Goal: Information Seeking & Learning: Stay updated

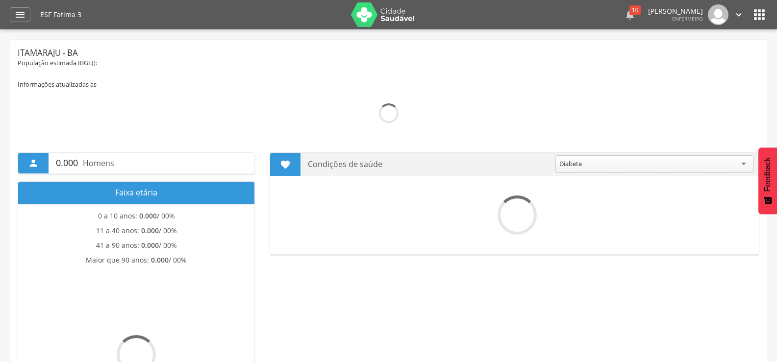
click at [624, 17] on icon "" at bounding box center [630, 15] width 12 height 12
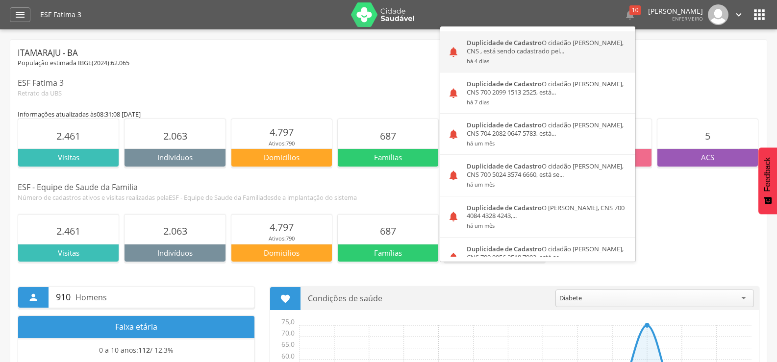
click at [560, 55] on div "Duplicidade de Cadastro O cidadão [PERSON_NAME], CNS , está sendo cadastrado pe…" at bounding box center [547, 51] width 176 height 41
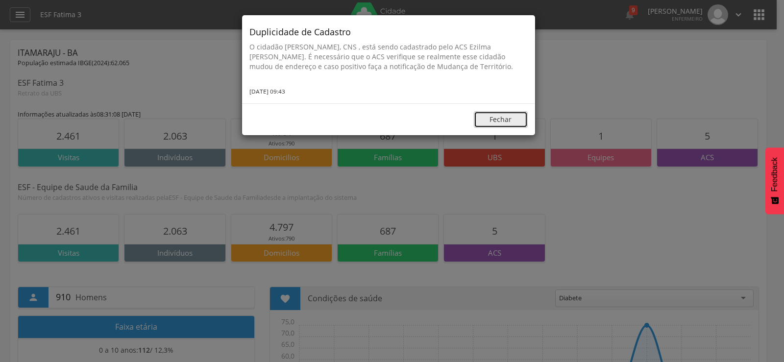
click at [494, 116] on button "Fechar" at bounding box center [501, 119] width 54 height 17
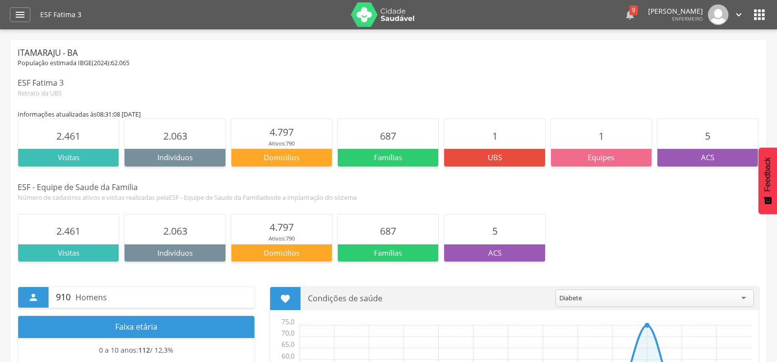
click at [629, 13] on div "9" at bounding box center [633, 10] width 8 height 10
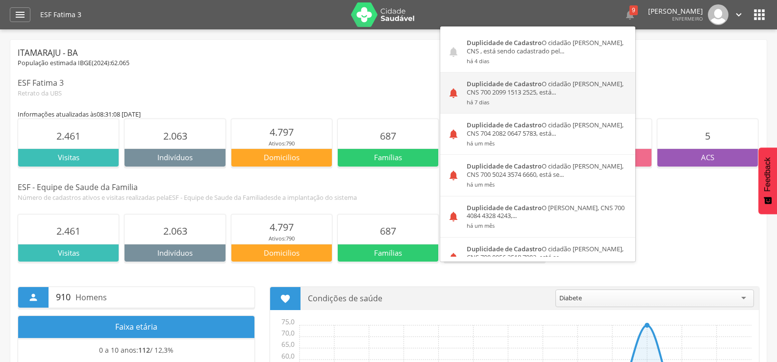
click at [593, 95] on div "Duplicidade de Cadastro O cidadão [PERSON_NAME], CNS 700 2099 1513 2525, está..…" at bounding box center [547, 93] width 176 height 41
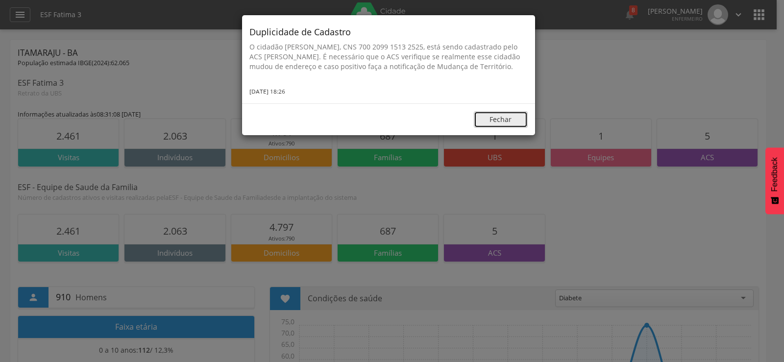
click at [502, 119] on button "Fechar" at bounding box center [501, 119] width 54 height 17
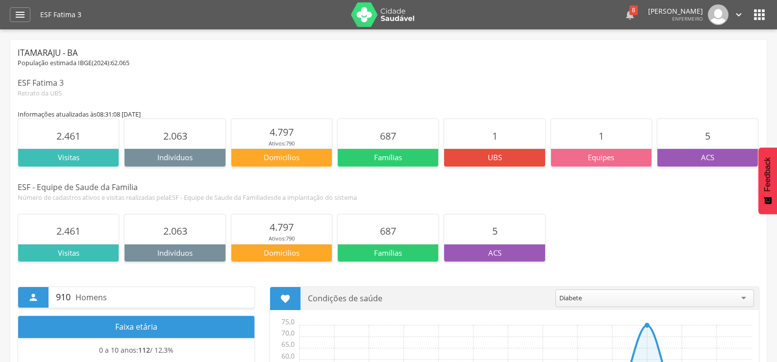
click at [624, 14] on icon "" at bounding box center [630, 15] width 12 height 12
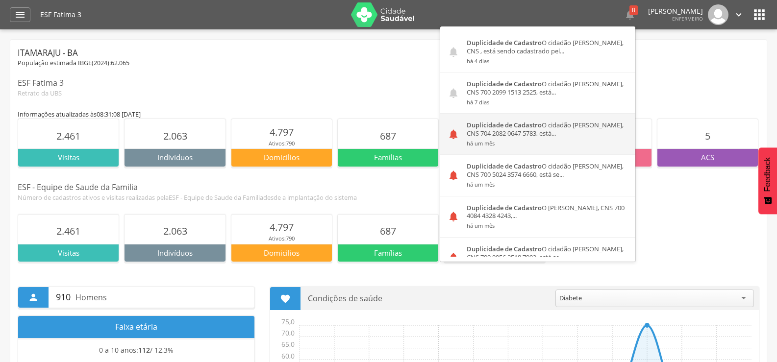
click at [561, 132] on div "Duplicidade de Cadastro O cidadão [PERSON_NAME], CNS 704 2082 0647 5783, está..…" at bounding box center [547, 134] width 176 height 41
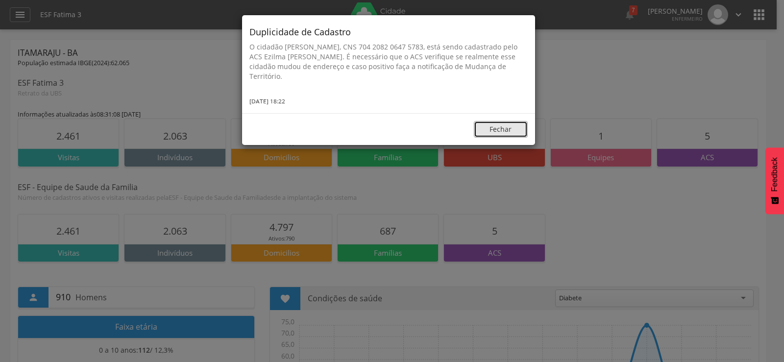
click at [508, 129] on button "Fechar" at bounding box center [501, 129] width 54 height 17
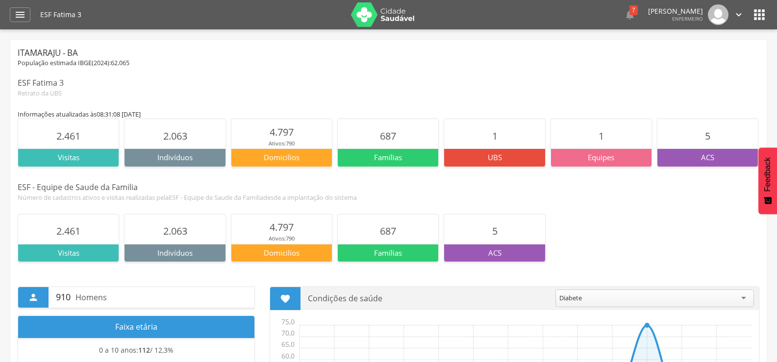
click at [630, 13] on div " 7  Duplicidade de Cadastro O cidadão [PERSON_NAME][GEOGRAPHIC_DATA], CNS , e…" at bounding box center [592, 14] width 303 height 21
click at [629, 14] on div "7" at bounding box center [633, 10] width 8 height 10
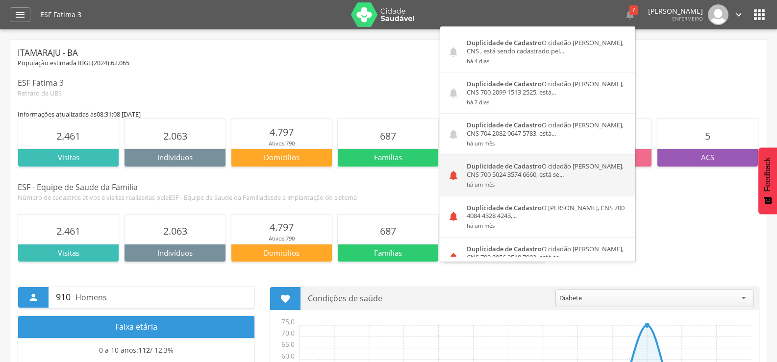
click at [508, 184] on small "há um mês" at bounding box center [547, 184] width 161 height 7
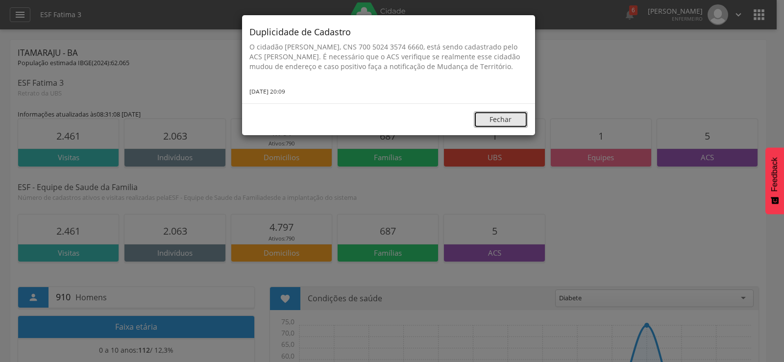
drag, startPoint x: 494, startPoint y: 117, endPoint x: 556, endPoint y: 100, distance: 64.1
click at [496, 116] on button "Fechar" at bounding box center [501, 119] width 54 height 17
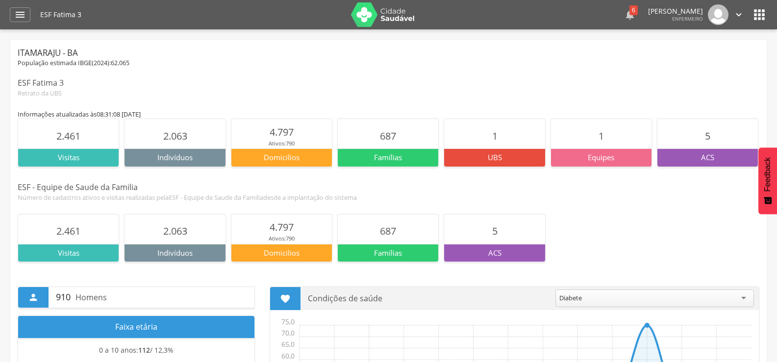
click at [624, 15] on icon "" at bounding box center [630, 15] width 12 height 12
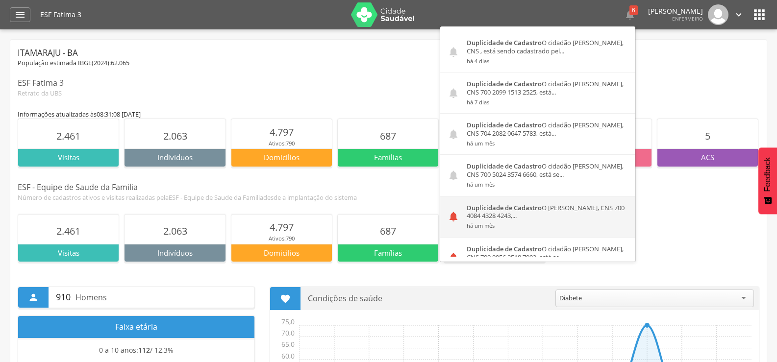
click at [511, 210] on strong "Duplicidade de Cadastro" at bounding box center [504, 207] width 75 height 9
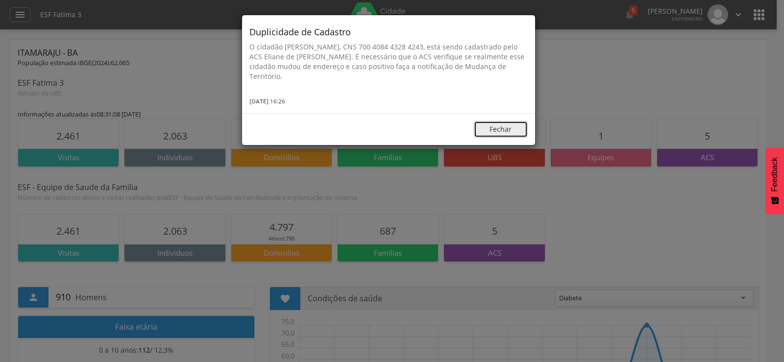
click at [509, 125] on button "Fechar" at bounding box center [501, 129] width 54 height 17
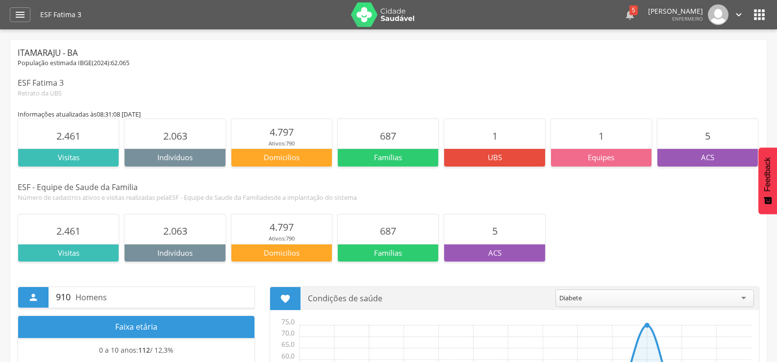
click at [629, 12] on div "5" at bounding box center [633, 10] width 8 height 10
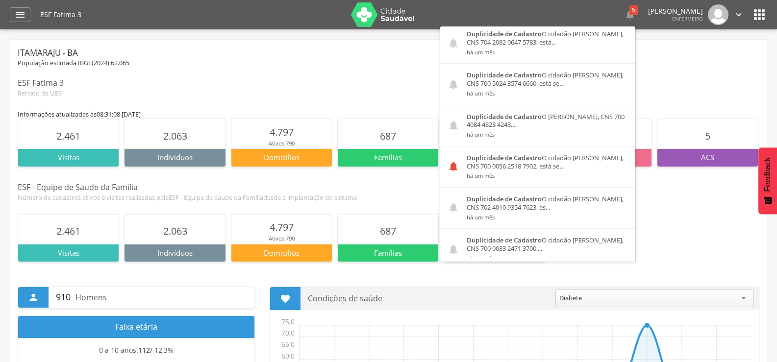
scroll to position [163, 0]
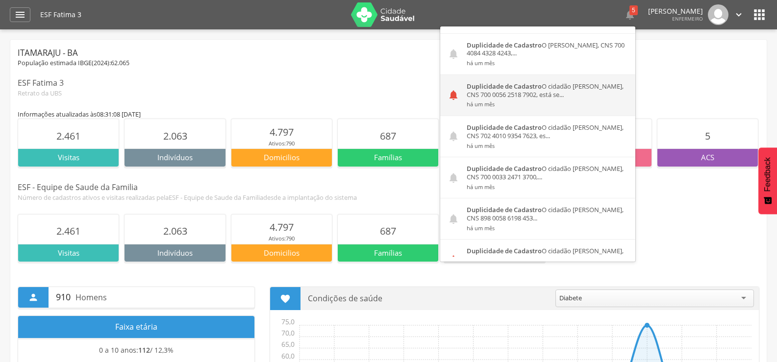
click at [528, 91] on div "Duplicidade de Cadastro O cidadão [PERSON_NAME], CNS 700 0056 2518 7902, está s…" at bounding box center [547, 95] width 176 height 41
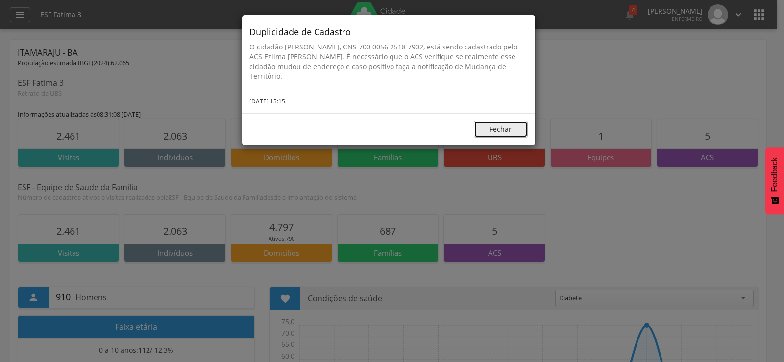
click at [506, 129] on button "Fechar" at bounding box center [501, 129] width 54 height 17
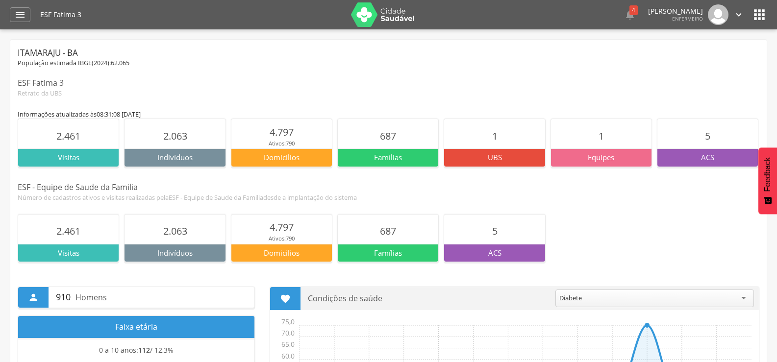
click at [632, 18] on div " 4  Duplicidade de Cadastro O cidadão [PERSON_NAME][GEOGRAPHIC_DATA], CNS , e…" at bounding box center [592, 14] width 303 height 21
click at [624, 17] on icon "" at bounding box center [630, 15] width 12 height 12
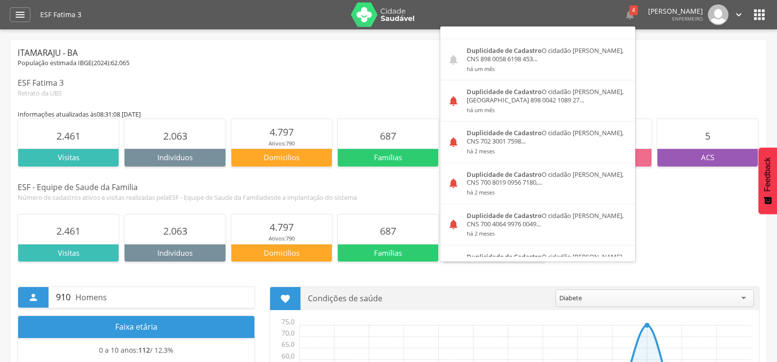
scroll to position [321, 0]
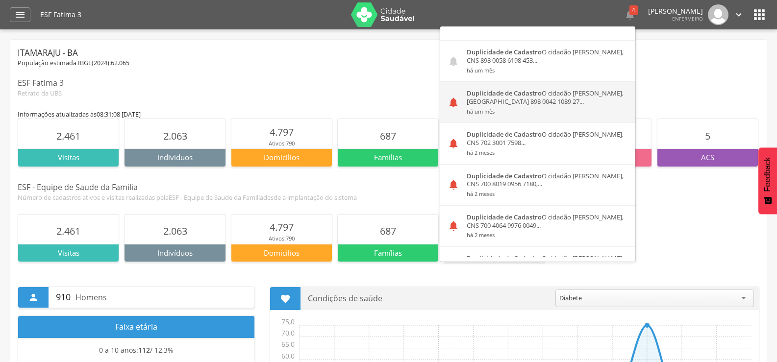
click at [557, 95] on div "Duplicidade de Cadastro O cidadão [PERSON_NAME], CNS 898 0042 1089 27... há um …" at bounding box center [547, 102] width 176 height 41
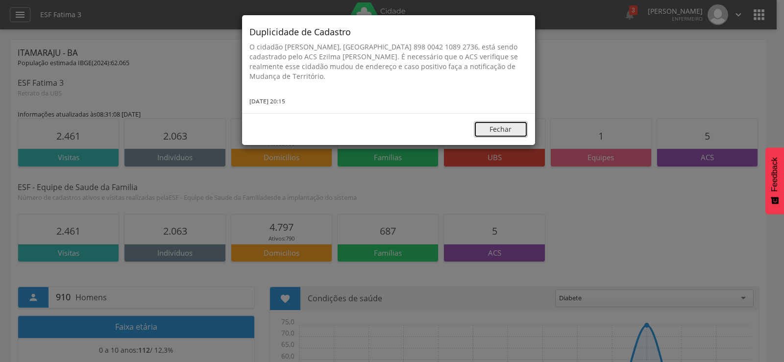
click at [499, 129] on button "Fechar" at bounding box center [501, 129] width 54 height 17
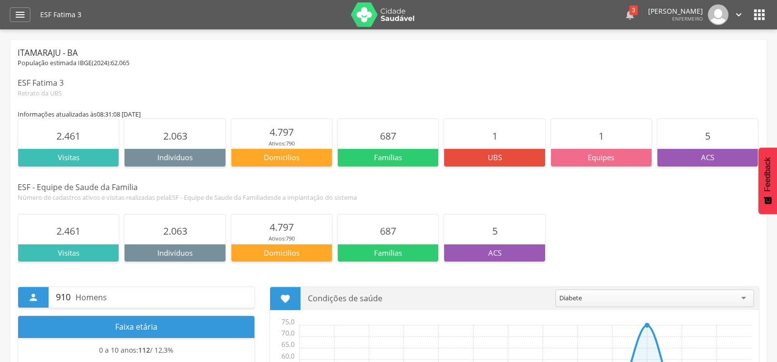
click at [629, 14] on div "3" at bounding box center [633, 10] width 8 height 10
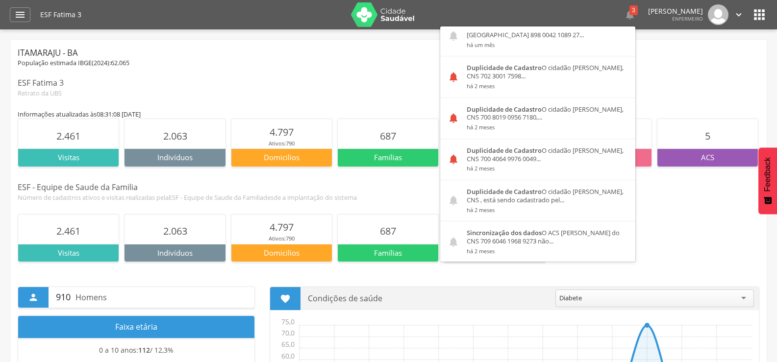
scroll to position [385, 0]
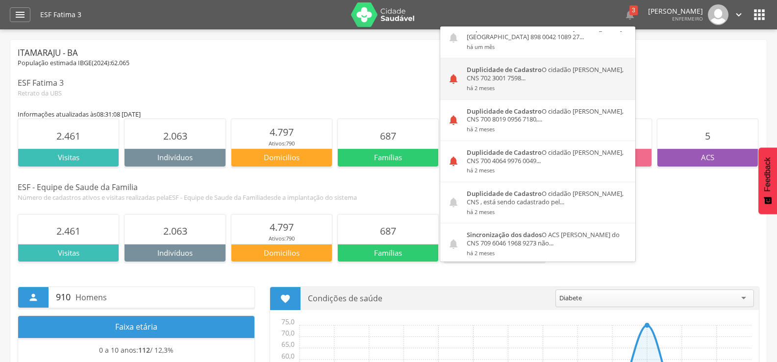
click at [530, 73] on strong "Duplicidade de Cadastro" at bounding box center [504, 69] width 75 height 9
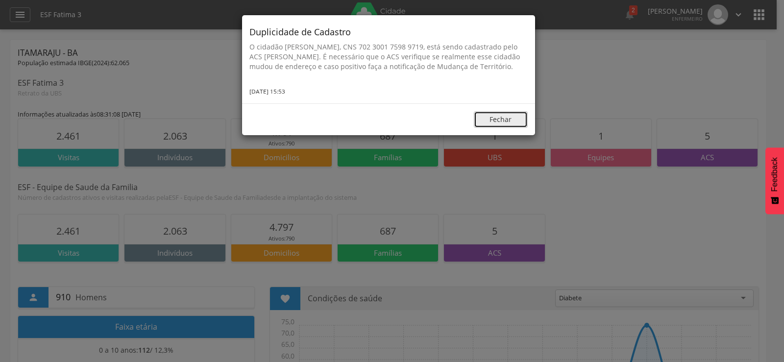
click at [503, 128] on button "Fechar" at bounding box center [501, 119] width 54 height 17
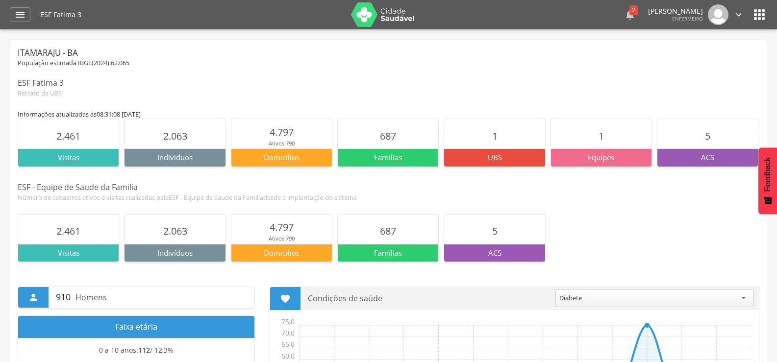
click at [629, 15] on div "2" at bounding box center [633, 10] width 8 height 10
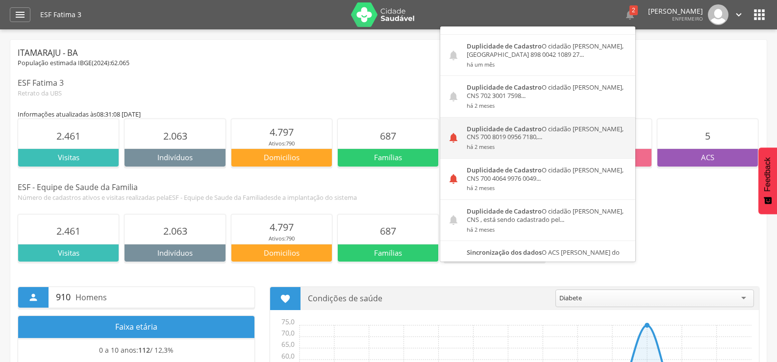
scroll to position [364, 0]
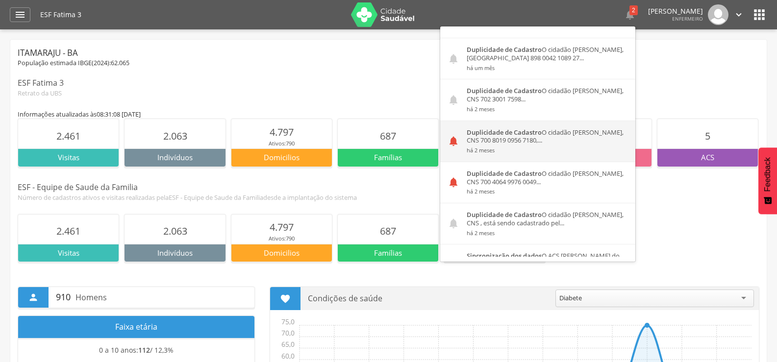
click at [543, 137] on div "Duplicidade de Cadastro O cidadão [PERSON_NAME], CNS 700 8019 0956 7180,... há …" at bounding box center [547, 141] width 176 height 41
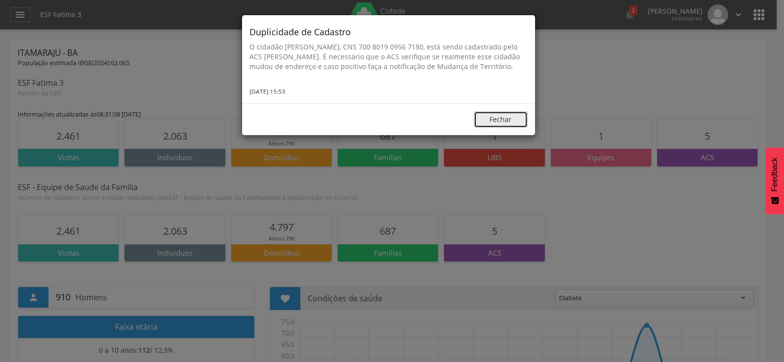
click at [513, 128] on button "Fechar" at bounding box center [501, 119] width 54 height 17
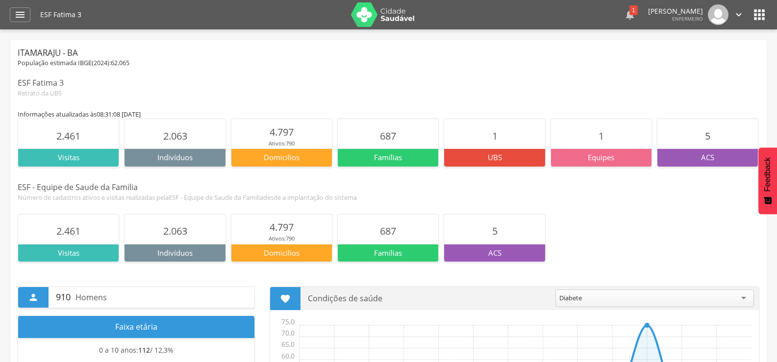
click at [624, 17] on icon "" at bounding box center [630, 15] width 12 height 12
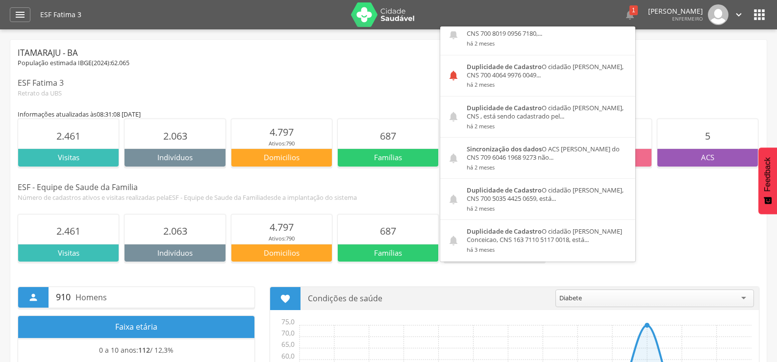
scroll to position [459, 0]
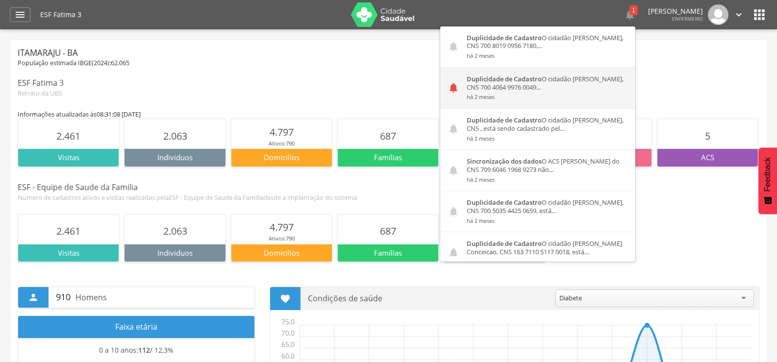
click at [558, 84] on div "Duplicidade de Cadastro O cidadão [PERSON_NAME], CNS 700 4064 9976 0049... há 2…" at bounding box center [547, 88] width 176 height 41
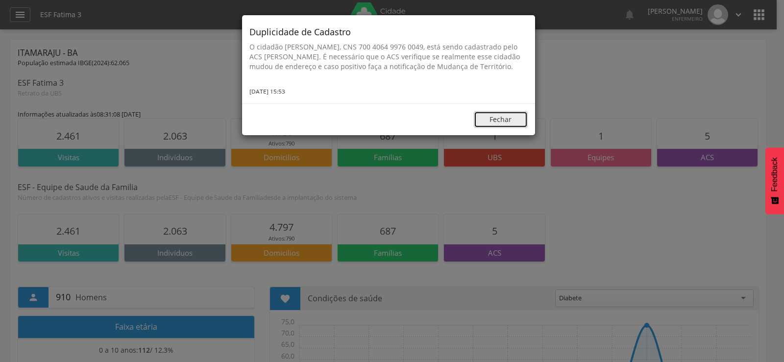
click at [504, 125] on button "Fechar" at bounding box center [501, 119] width 54 height 17
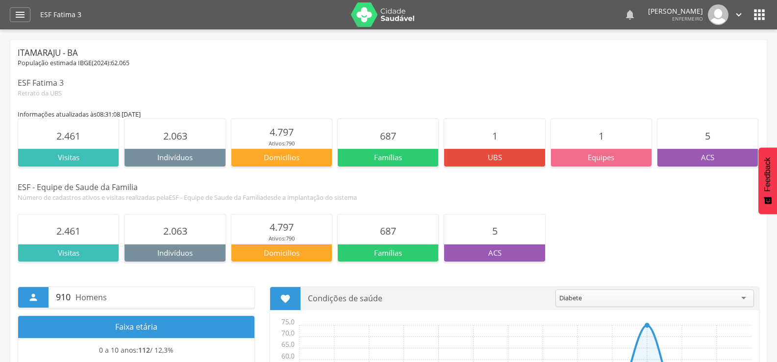
click at [624, 13] on icon "" at bounding box center [630, 15] width 12 height 12
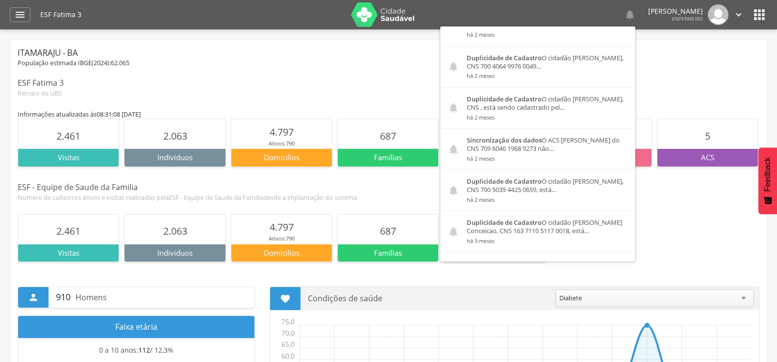
scroll to position [517, 0]
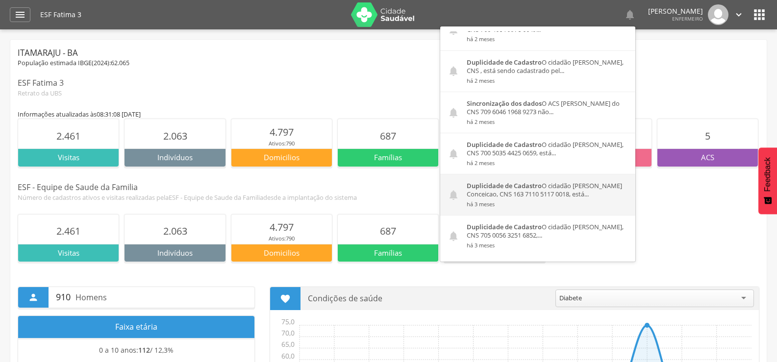
click at [568, 204] on small "há 3 meses" at bounding box center [547, 204] width 161 height 7
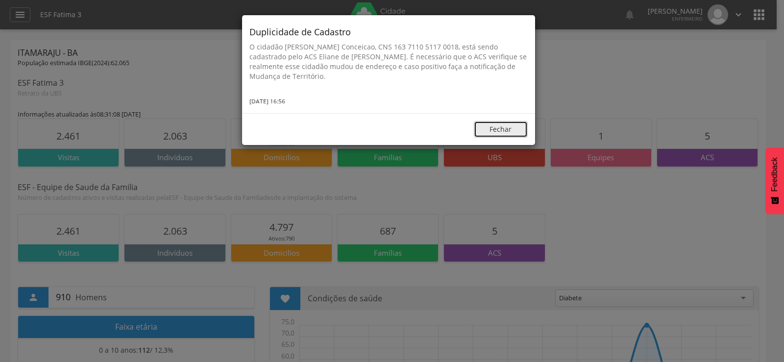
click at [509, 126] on button "Fechar" at bounding box center [501, 129] width 54 height 17
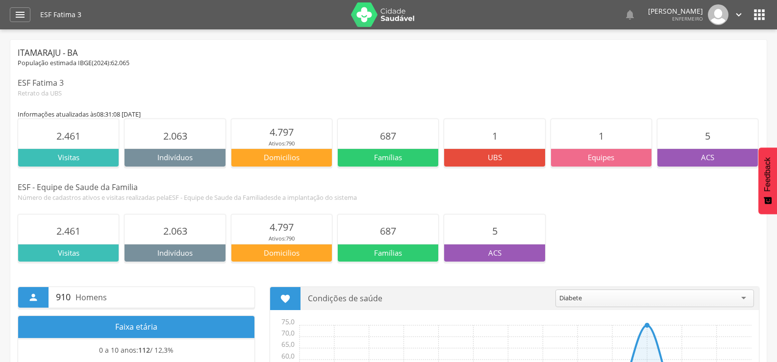
click at [759, 3] on div "ESF Fatima 3   Duplicidade de Cadastro O cidadão [PERSON_NAME][GEOGRAPHIC_DAT…" at bounding box center [403, 14] width 727 height 29
click at [760, 11] on icon "" at bounding box center [759, 15] width 16 height 16
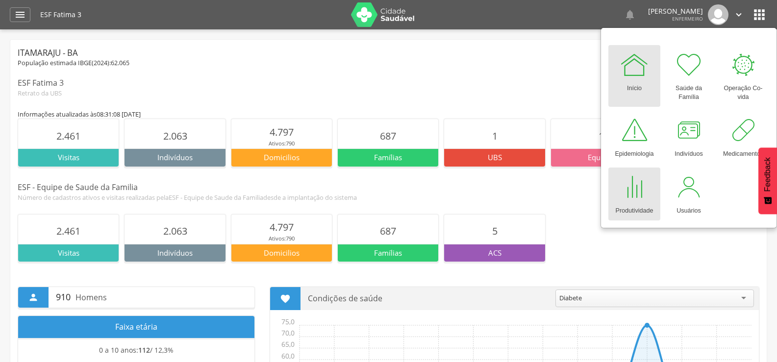
click at [653, 189] on link "Produtividade" at bounding box center [634, 194] width 52 height 53
